Goal: Task Accomplishment & Management: Manage account settings

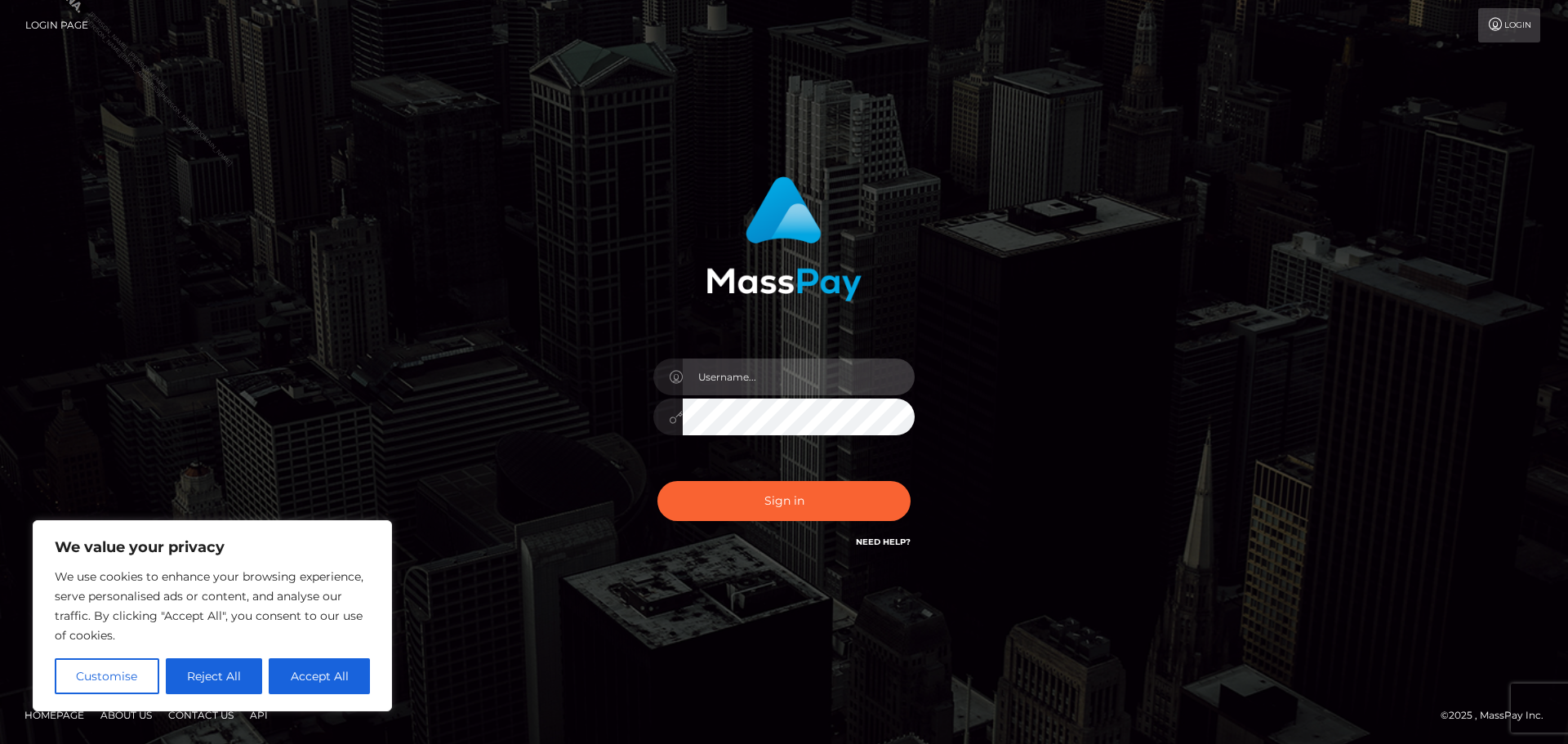
click at [756, 369] on input "text" at bounding box center [798, 376] width 232 height 36
type input "[PERSON_NAME].Silversocial"
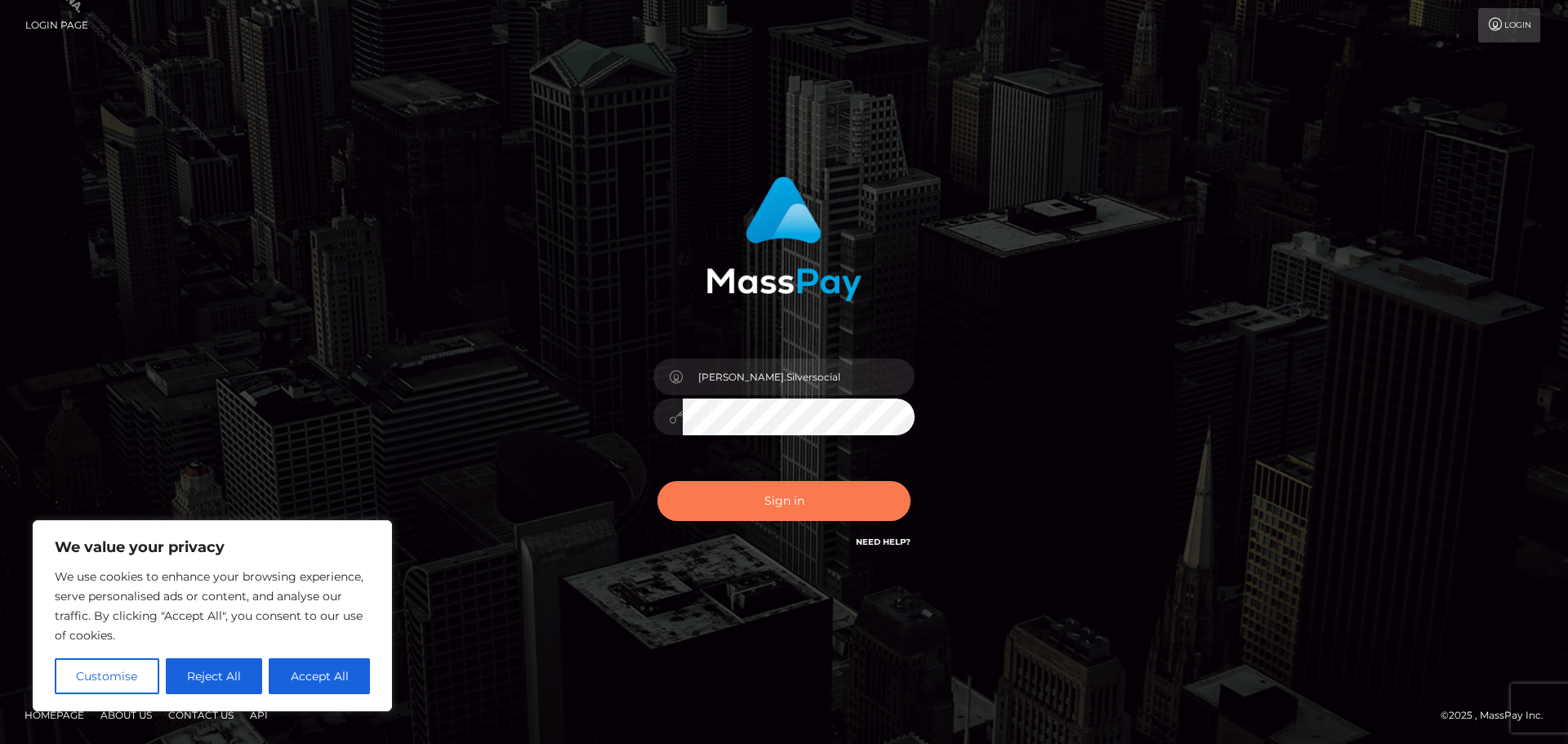
click at [787, 500] on button "Sign in" at bounding box center [784, 500] width 253 height 40
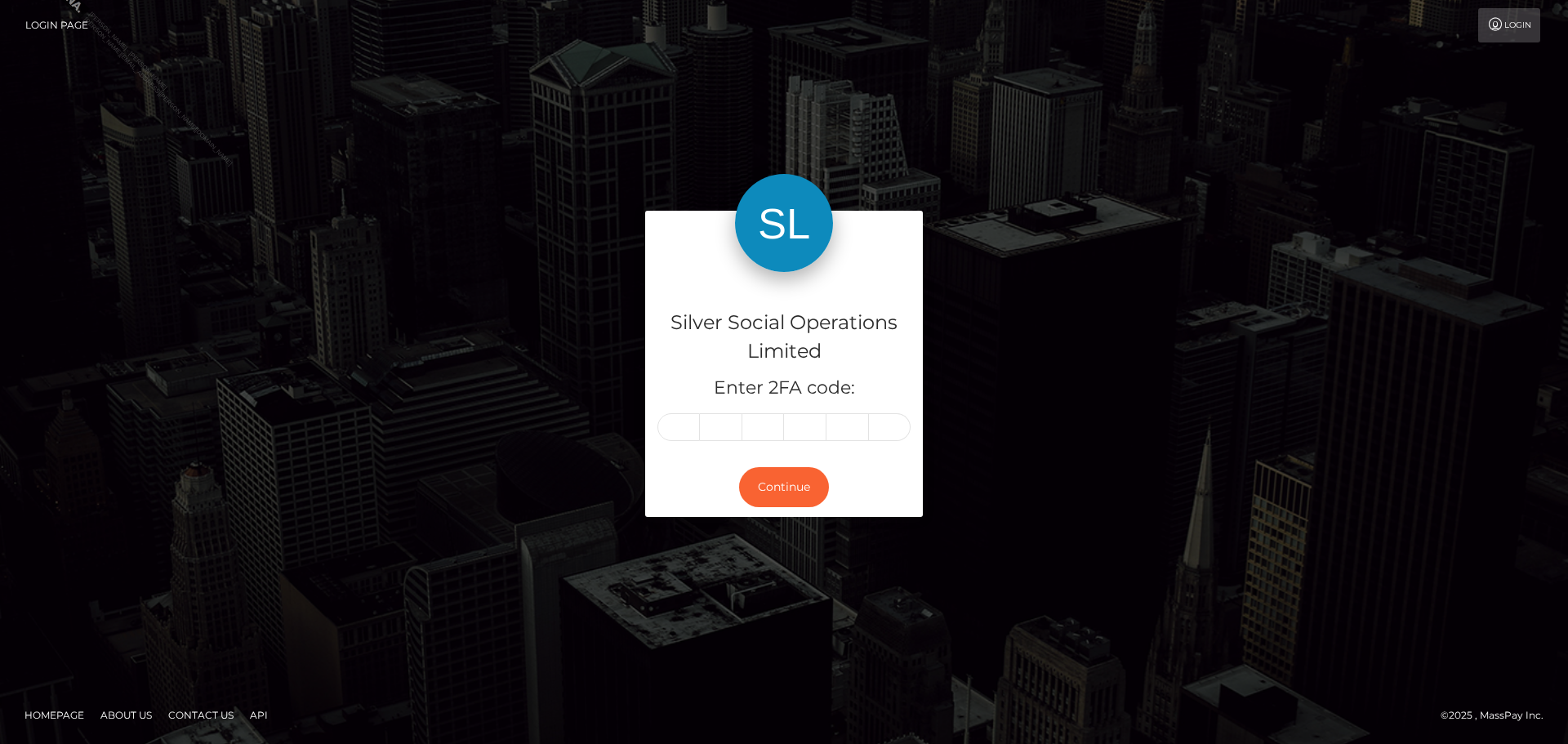
click at [686, 426] on input "text" at bounding box center [678, 427] width 42 height 28
type input "5"
type input "3"
type input "5"
type input "3"
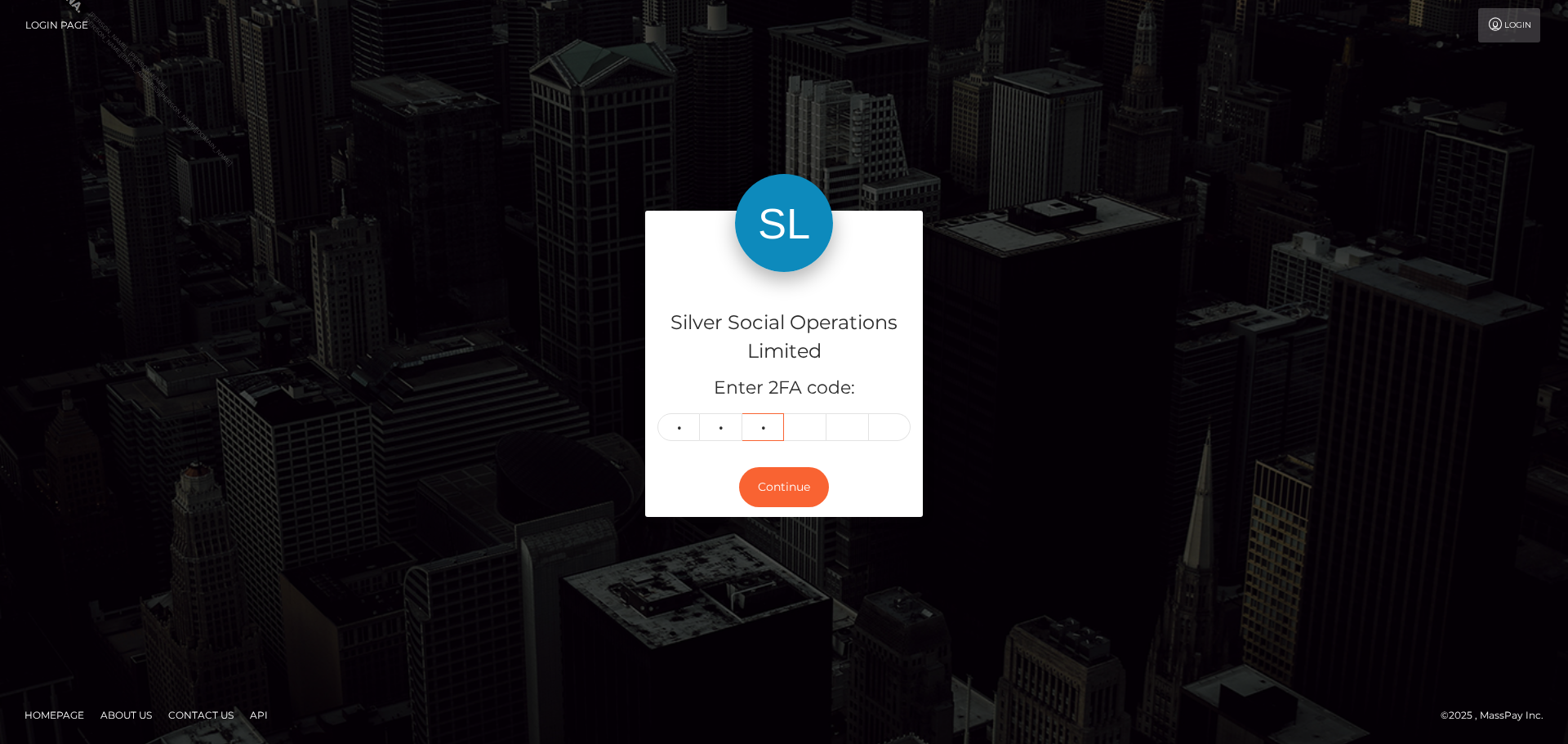
type input "2"
type input "7"
